Goal: Book appointment/travel/reservation

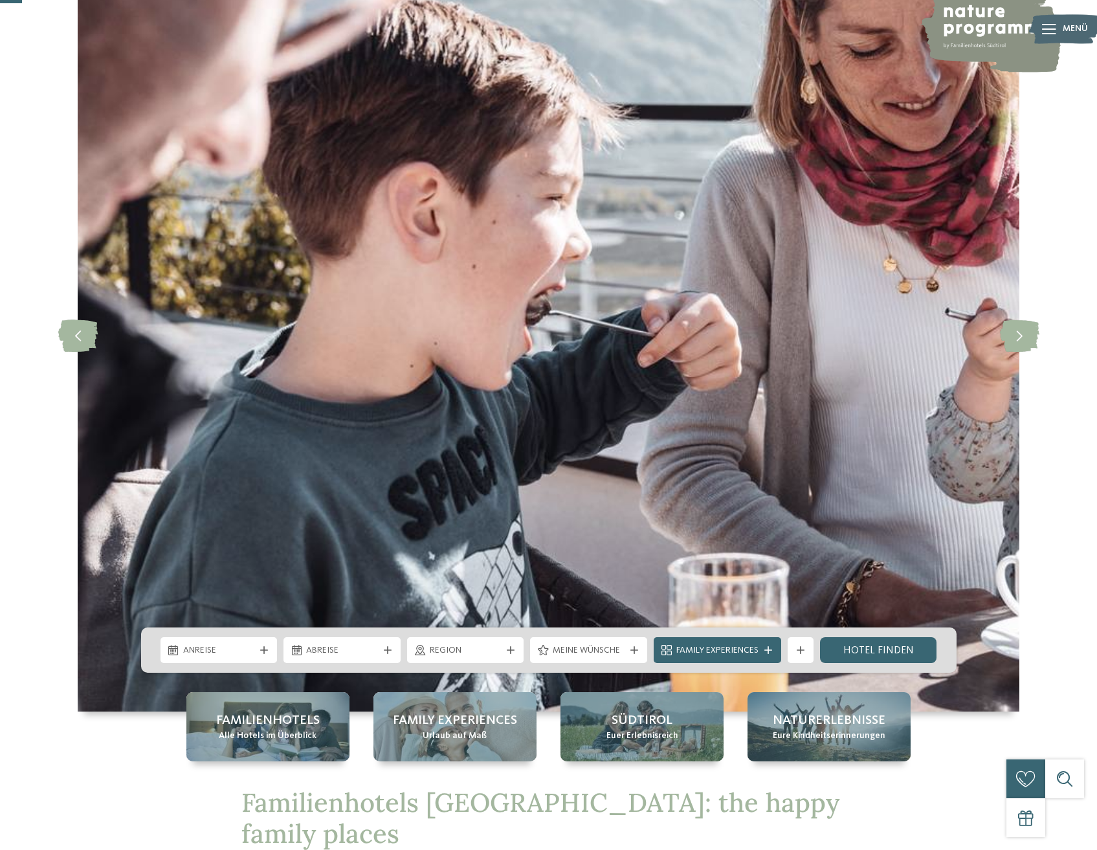
scroll to position [129, 0]
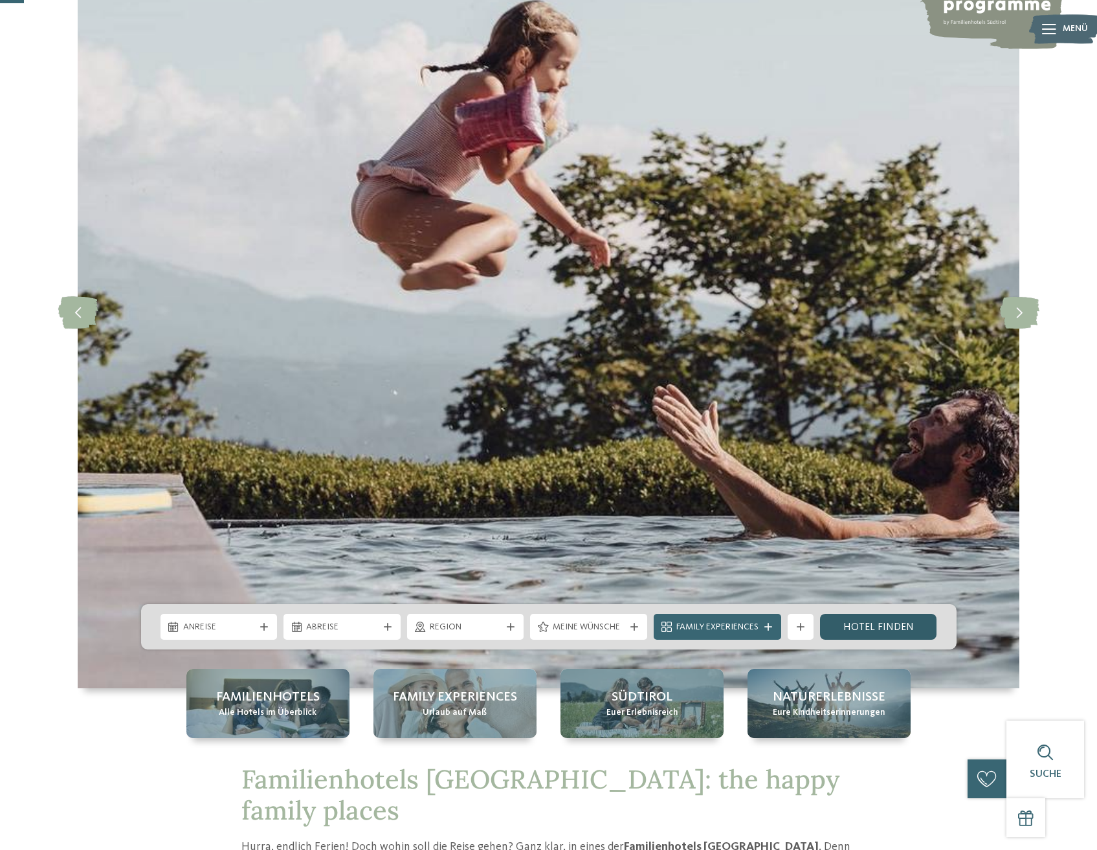
click at [873, 622] on link "Hotel finden" at bounding box center [878, 627] width 117 height 26
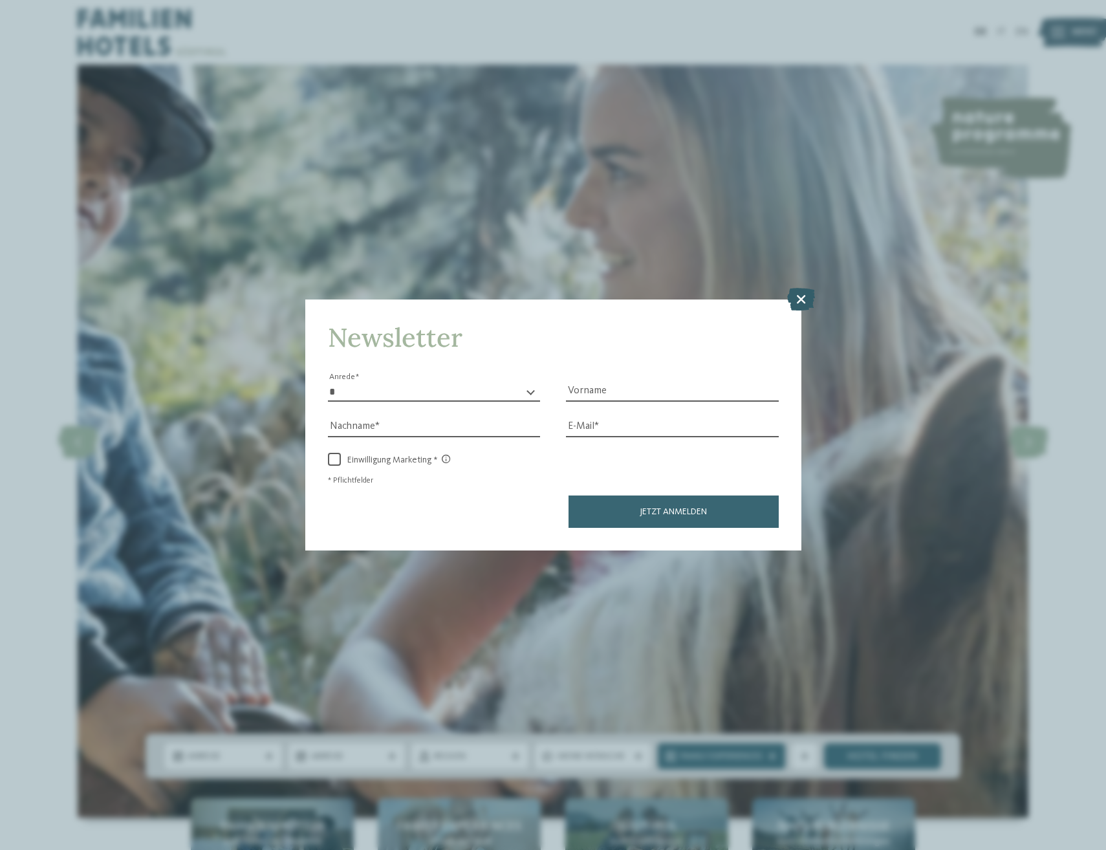
click at [803, 291] on icon at bounding box center [801, 298] width 28 height 23
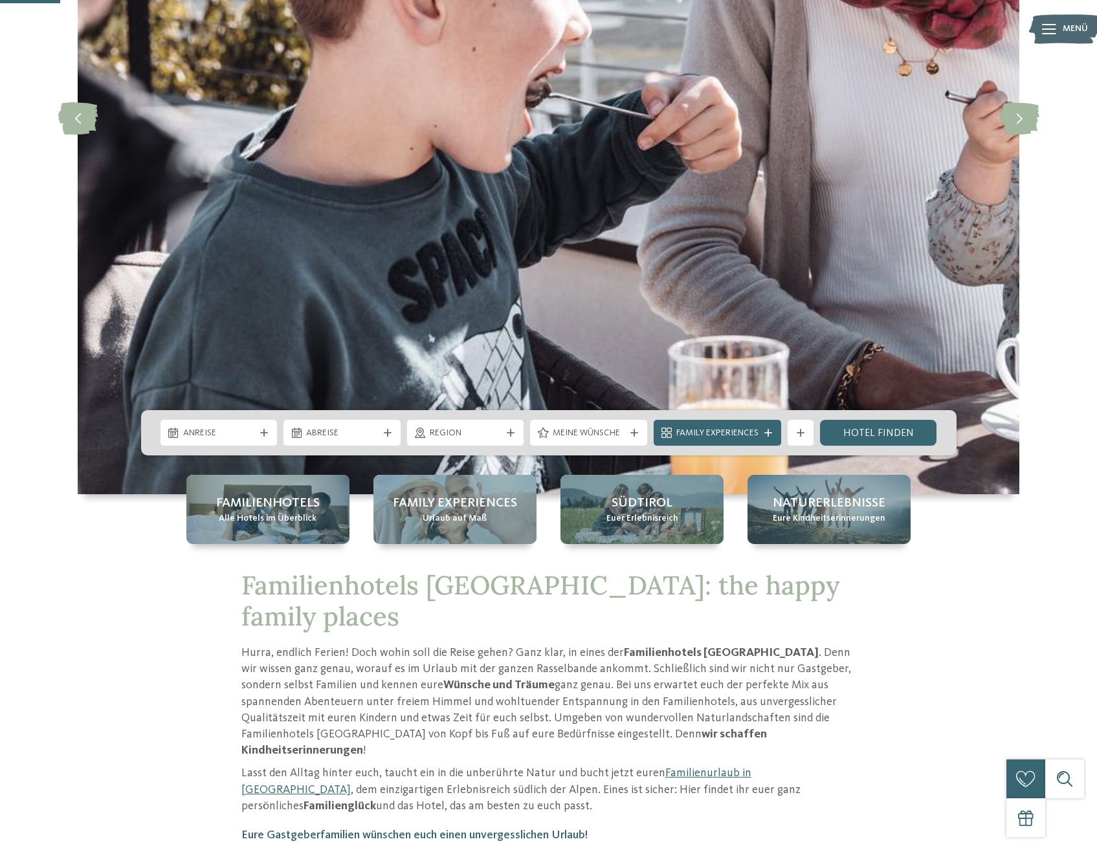
scroll to position [388, 0]
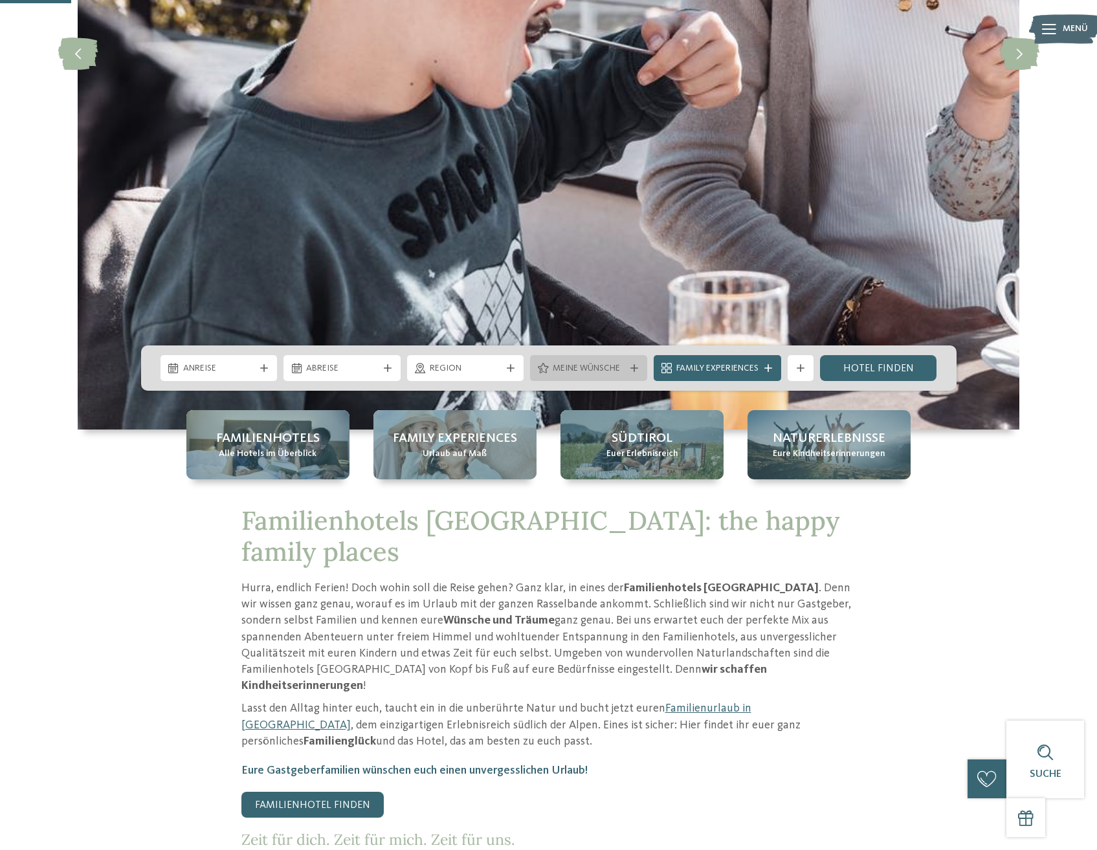
click at [598, 366] on span "Meine Wünsche" at bounding box center [588, 368] width 72 height 13
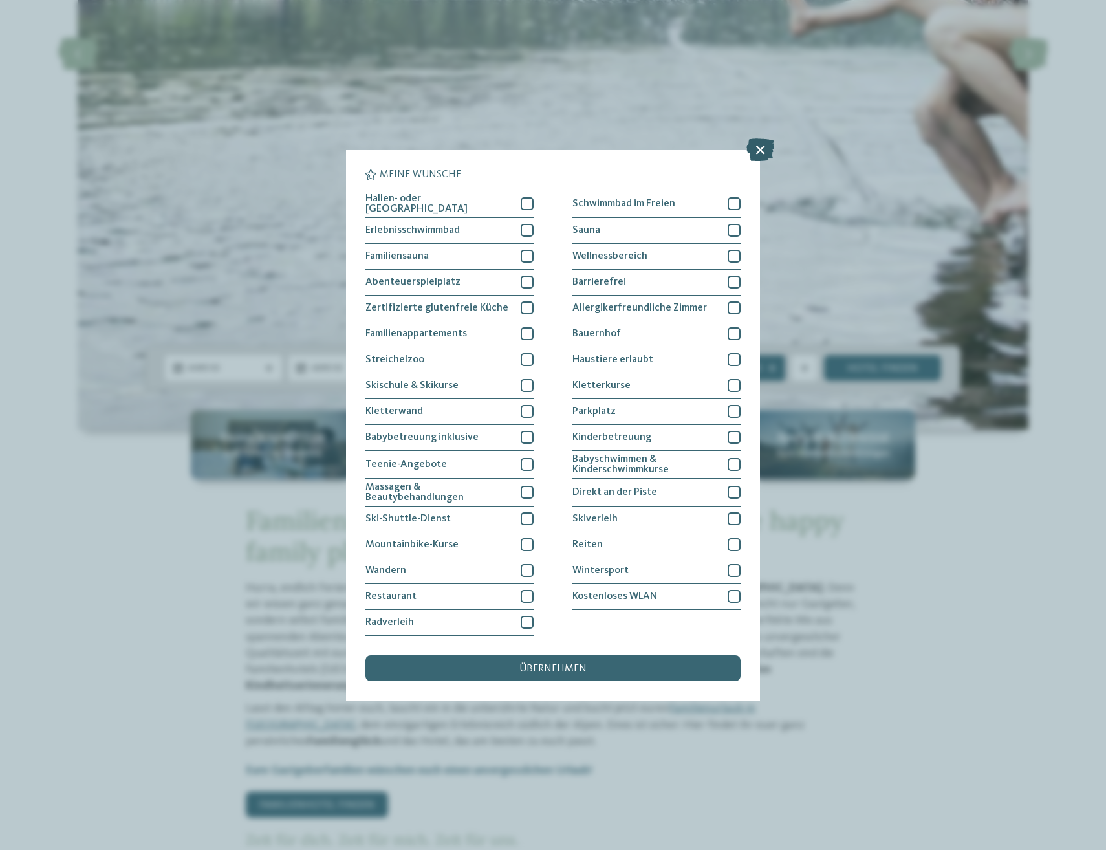
click at [758, 149] on icon at bounding box center [761, 149] width 28 height 23
